Goal: Transaction & Acquisition: Purchase product/service

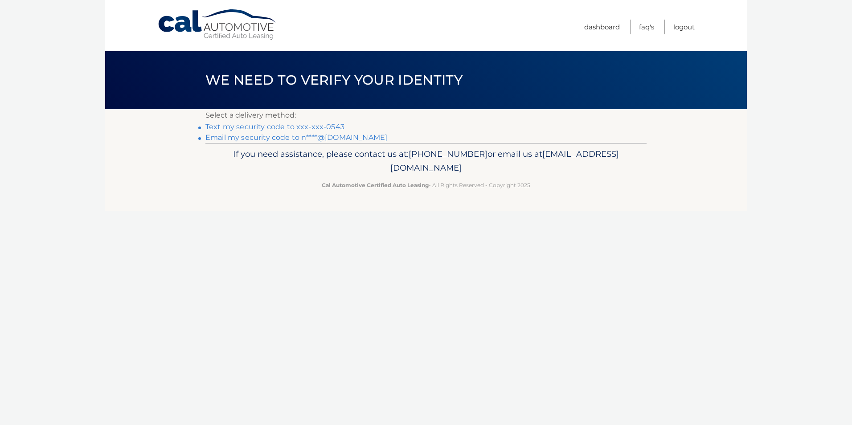
click at [313, 124] on link "Text my security code to xxx-xxx-0543" at bounding box center [274, 127] width 139 height 8
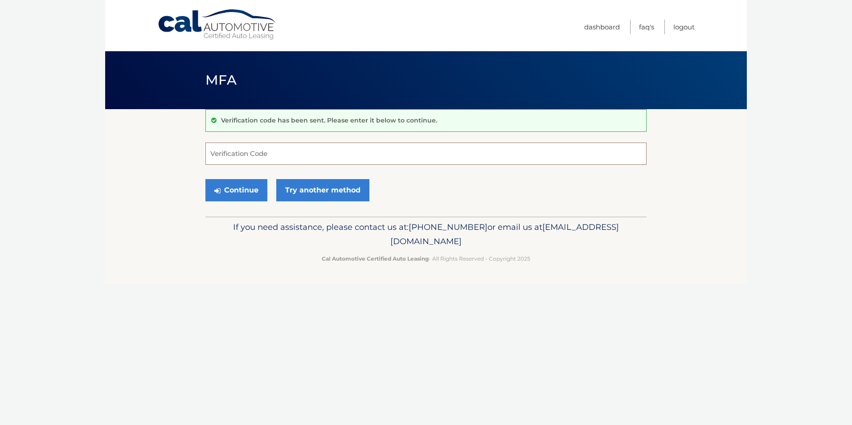
click at [224, 154] on input "Verification Code" at bounding box center [425, 154] width 441 height 22
type input "075799"
click at [205, 179] on button "Continue" at bounding box center [236, 190] width 62 height 22
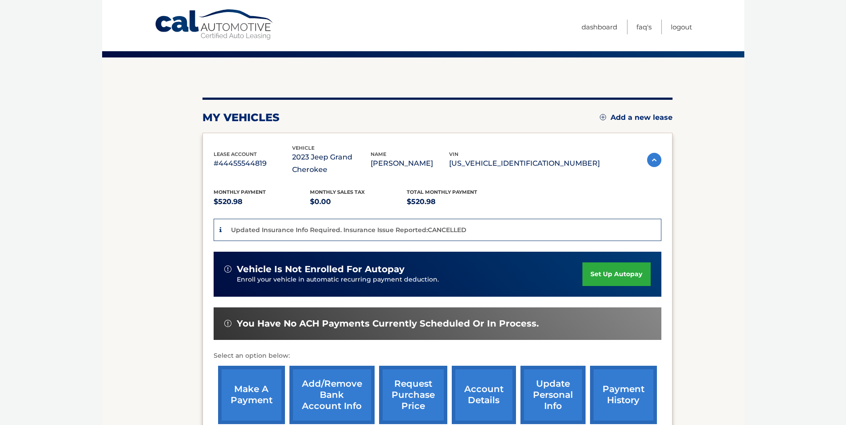
scroll to position [134, 0]
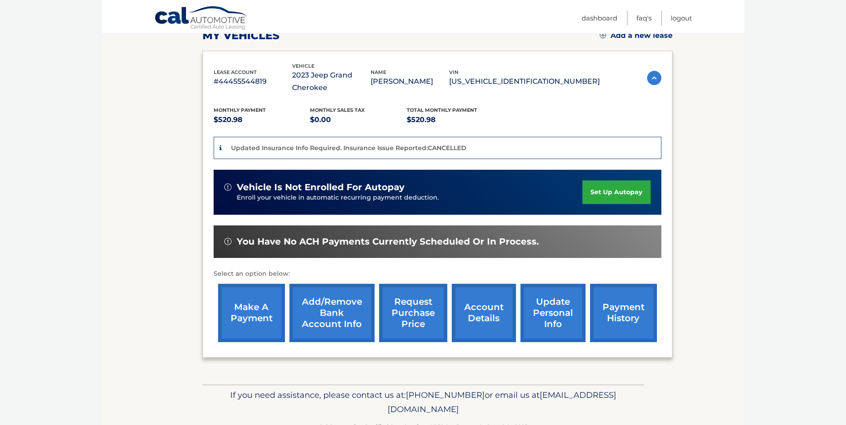
click at [259, 315] on link "make a payment" at bounding box center [251, 313] width 67 height 58
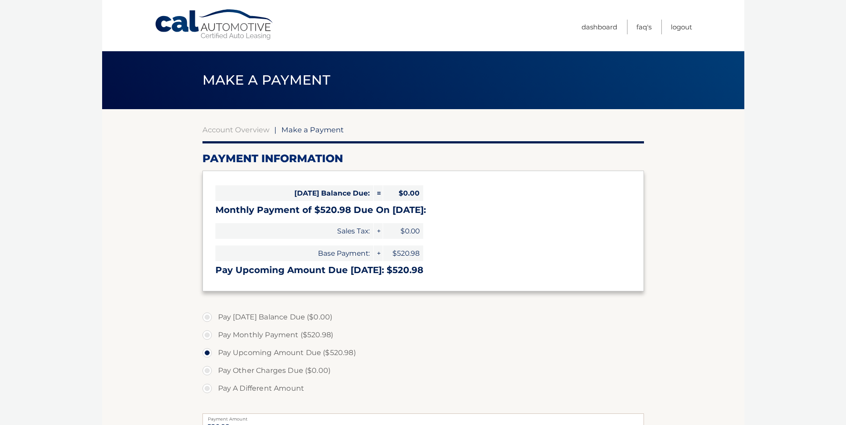
select select "NjJmOTFjNzItMmE4NS00MjczLWIwODUtYTlhMWYzMGYwYmNm"
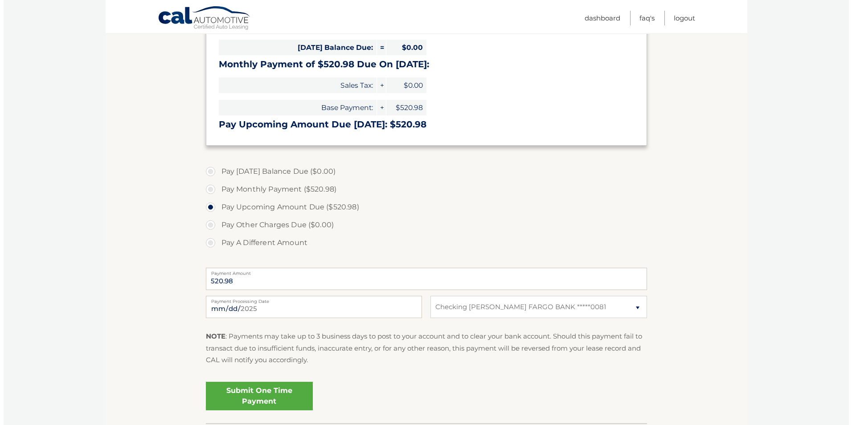
scroll to position [212, 0]
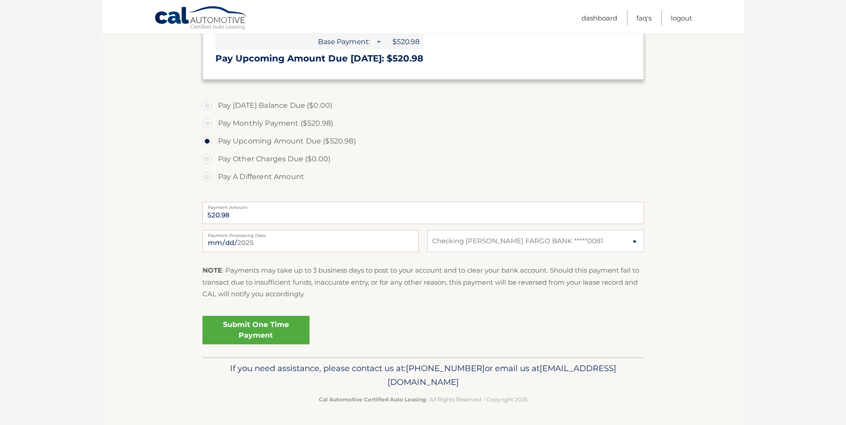
click at [254, 333] on link "Submit One Time Payment" at bounding box center [255, 330] width 107 height 29
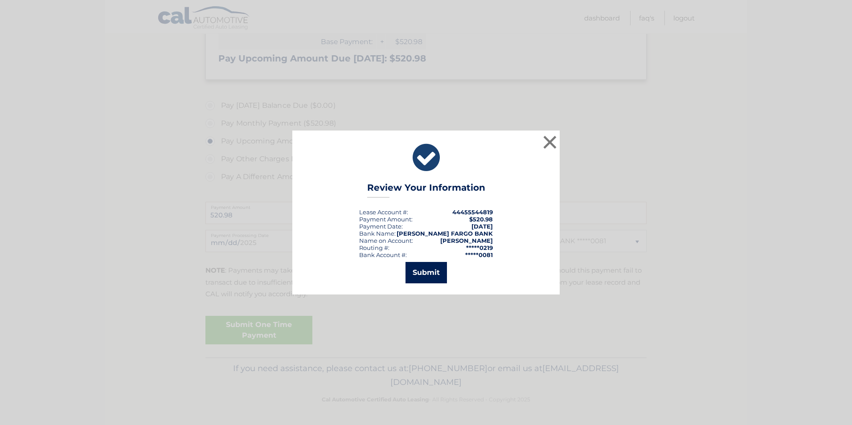
click at [426, 263] on button "Submit" at bounding box center [426, 272] width 41 height 21
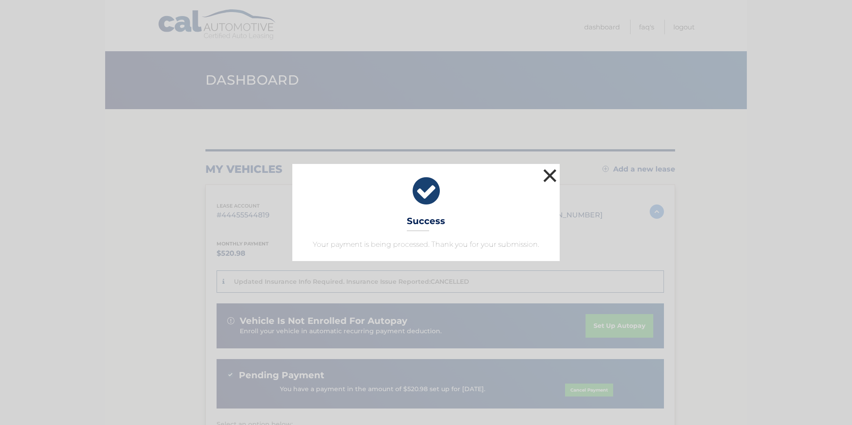
click at [546, 173] on button "×" at bounding box center [550, 176] width 18 height 18
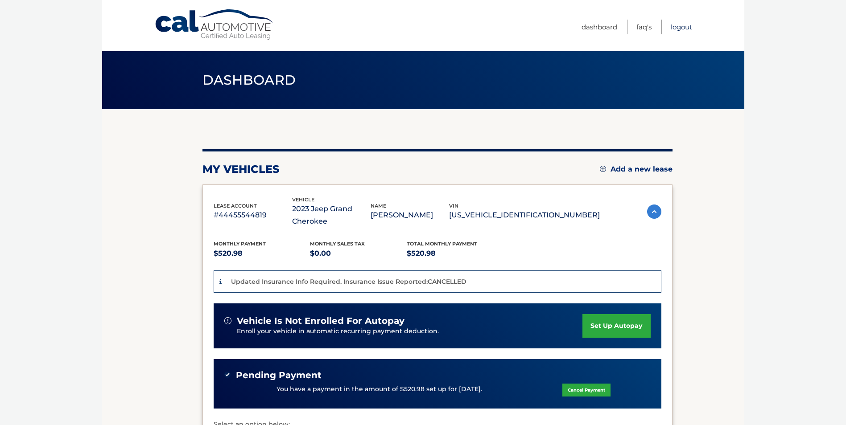
click at [680, 28] on link "Logout" at bounding box center [680, 27] width 21 height 15
